Goal: Transaction & Acquisition: Subscribe to service/newsletter

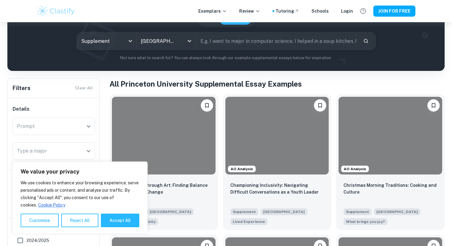
scroll to position [127, 0]
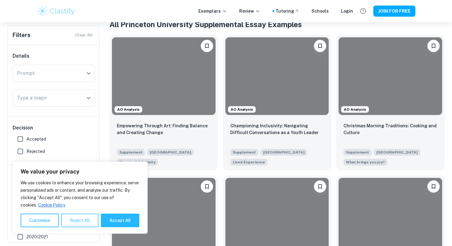
click at [86, 221] on button "Reject All" at bounding box center [79, 220] width 37 height 14
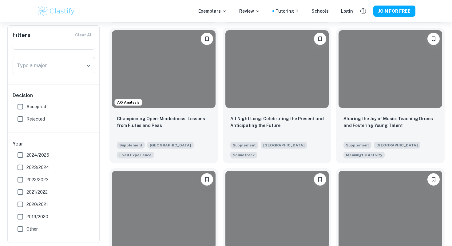
scroll to position [1264, 0]
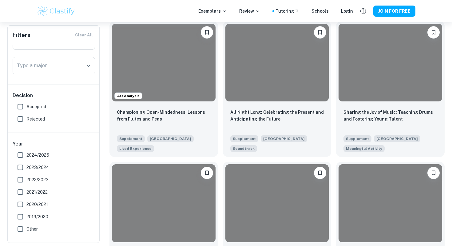
click at [30, 109] on span "Accepted" at bounding box center [36, 106] width 20 height 7
click at [26, 109] on input "Accepted" at bounding box center [20, 106] width 12 height 12
checkbox input "true"
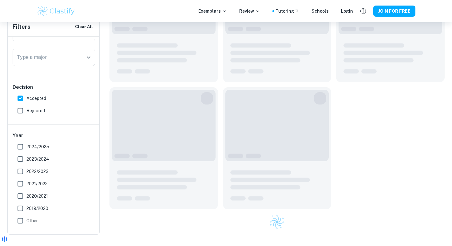
scroll to position [839, 0]
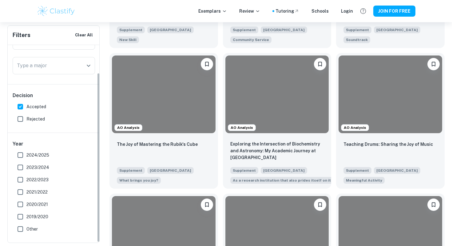
click at [28, 119] on span "Rejected" at bounding box center [35, 118] width 18 height 7
click at [26, 119] on input "Rejected" at bounding box center [20, 119] width 12 height 12
checkbox input "true"
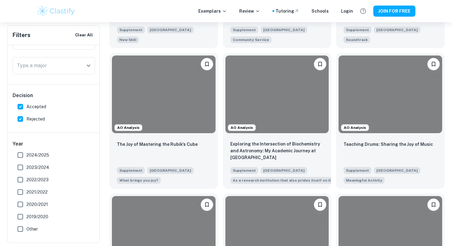
click at [31, 103] on span "Accepted" at bounding box center [36, 106] width 20 height 7
click at [26, 103] on input "Accepted" at bounding box center [20, 106] width 12 height 12
checkbox input "false"
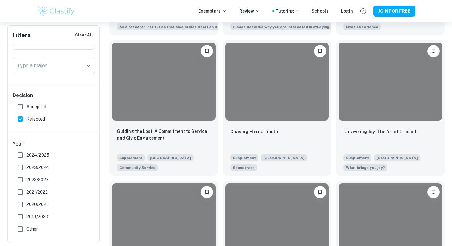
scroll to position [967, 0]
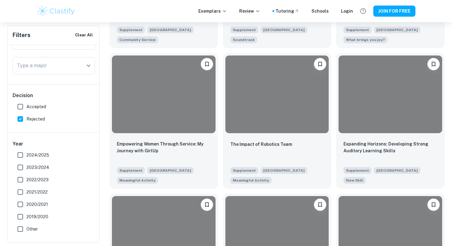
click at [31, 114] on label "Rejected" at bounding box center [52, 119] width 76 height 12
click at [26, 114] on input "Rejected" at bounding box center [20, 119] width 12 height 12
checkbox input "false"
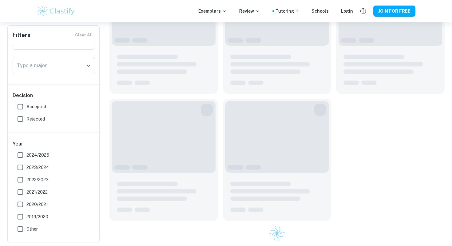
click at [31, 107] on span "Accepted" at bounding box center [36, 106] width 20 height 7
click at [26, 107] on input "Accepted" at bounding box center [20, 106] width 12 height 12
checkbox input "true"
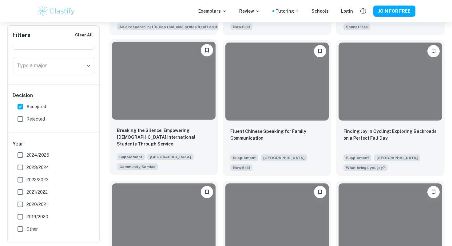
scroll to position [851, 0]
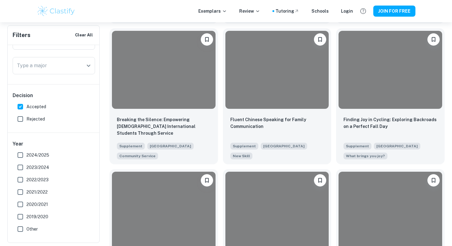
click at [48, 158] on label "2024/2025" at bounding box center [52, 155] width 76 height 12
click at [26, 158] on input "2024/2025" at bounding box center [20, 155] width 12 height 12
checkbox input "true"
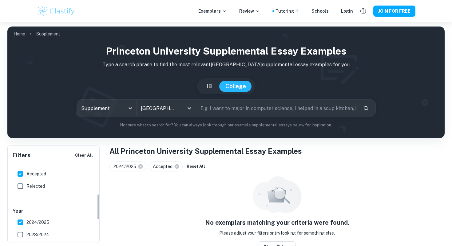
scroll to position [0, 0]
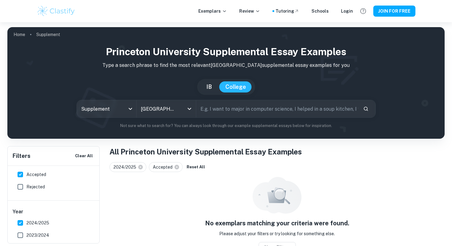
click at [39, 232] on span "2023/2024" at bounding box center [37, 234] width 23 height 7
click at [26, 232] on input "2023/2024" at bounding box center [20, 235] width 12 height 12
checkbox input "true"
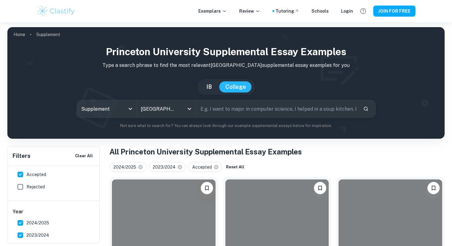
click at [40, 223] on span "2024/2025" at bounding box center [37, 222] width 23 height 7
click at [26, 223] on input "2024/2025" at bounding box center [20, 222] width 12 height 12
checkbox input "false"
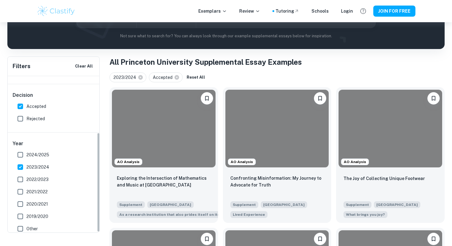
scroll to position [90, 0]
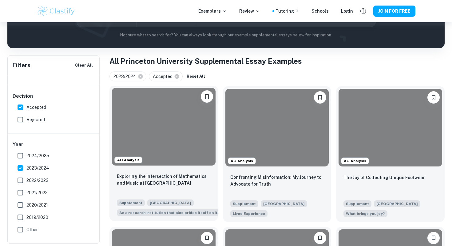
click at [178, 145] on div at bounding box center [164, 127] width 104 height 78
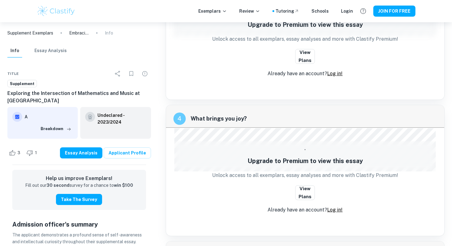
scroll to position [667, 0]
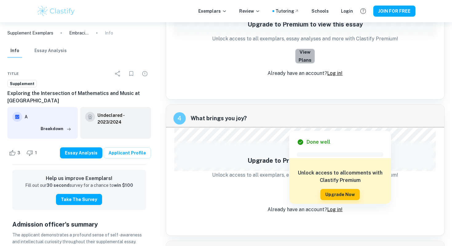
click at [306, 49] on button "View Plans" at bounding box center [305, 56] width 20 height 15
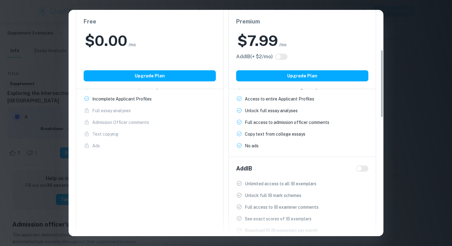
scroll to position [132, 0]
